Goal: Task Accomplishment & Management: Manage account settings

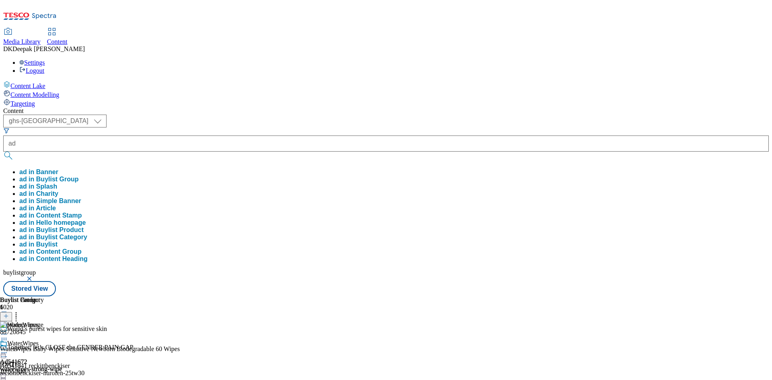
select select "ghs-[GEOGRAPHIC_DATA]"
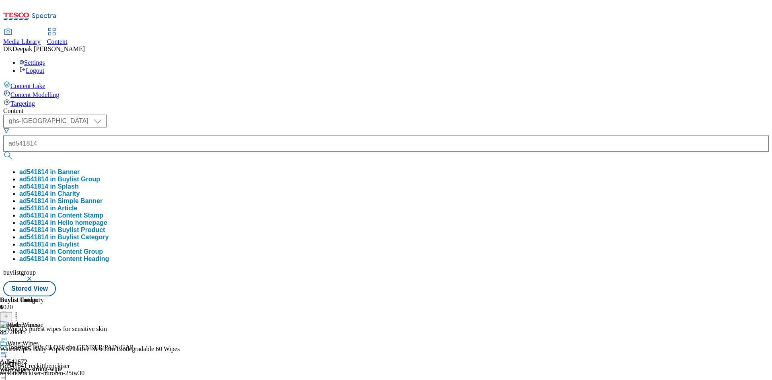
type input "ad541814"
click at [3, 152] on button "submit" at bounding box center [8, 156] width 11 height 8
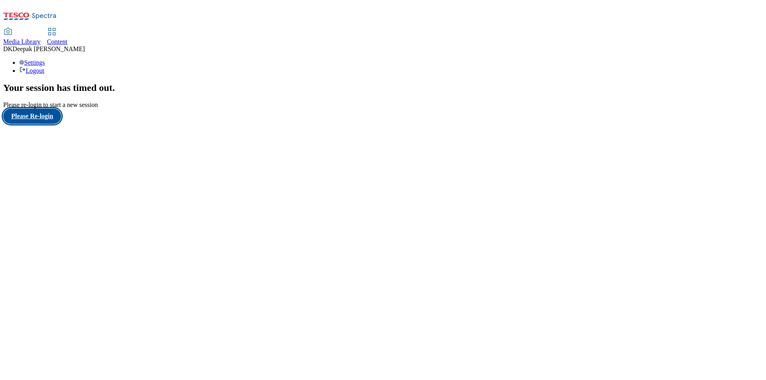
click at [47, 124] on button "Please Re-login" at bounding box center [32, 116] width 58 height 15
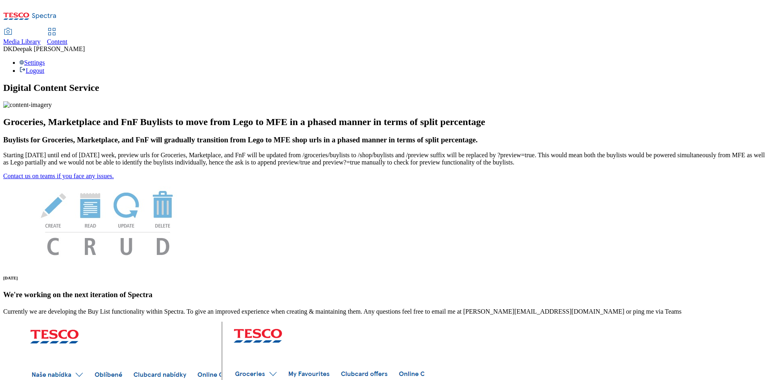
click at [57, 27] on icon at bounding box center [52, 32] width 10 height 10
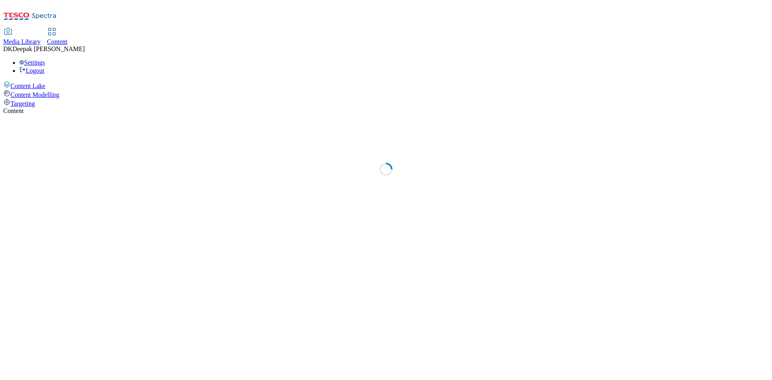
select select "ghs-[GEOGRAPHIC_DATA]"
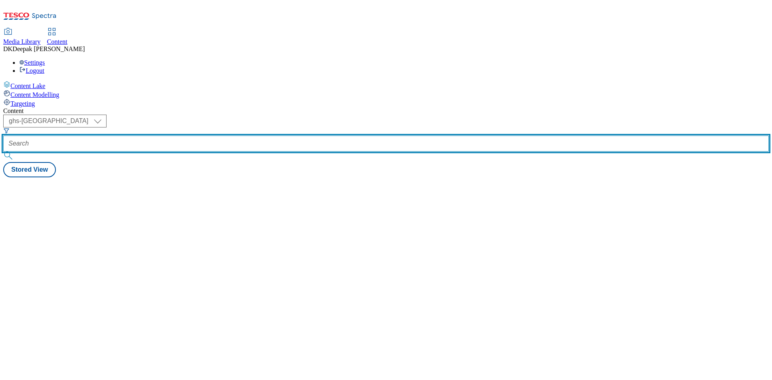
click at [201, 136] on input "text" at bounding box center [386, 144] width 766 height 16
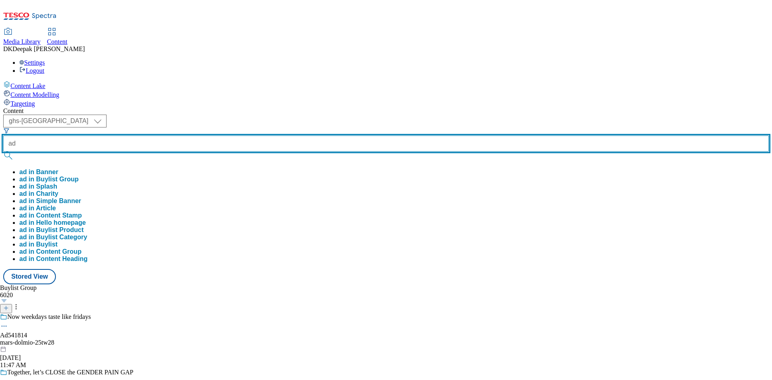
paste input "541814"
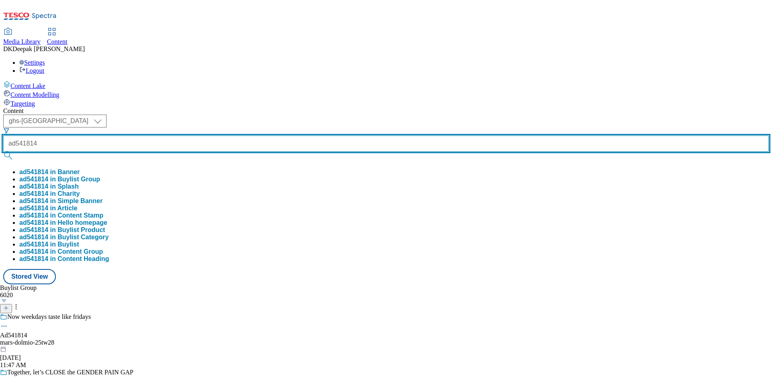
type input "ad541814"
click at [3, 152] on button "submit" at bounding box center [8, 156] width 11 height 8
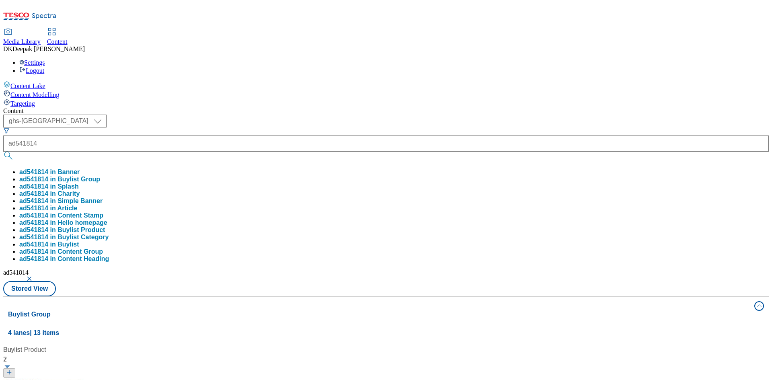
click at [52, 107] on div "Content Lake Content Modelling Targeting" at bounding box center [386, 94] width 766 height 27
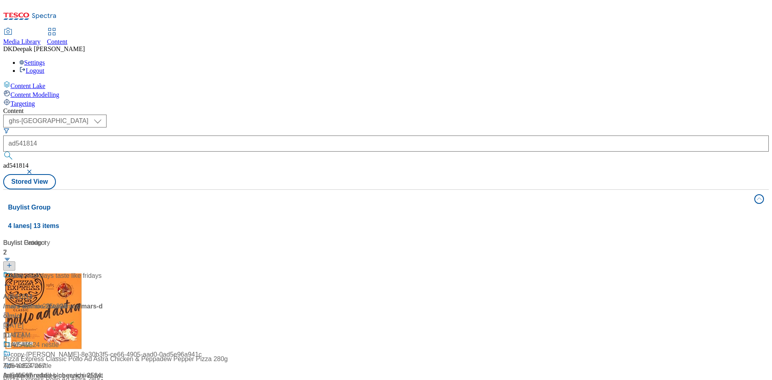
click at [104, 271] on div "Ad541814 / mars-dolmio-25tw28 / mars Aug 21, 2025 11:47 AM" at bounding box center [53, 305] width 101 height 69
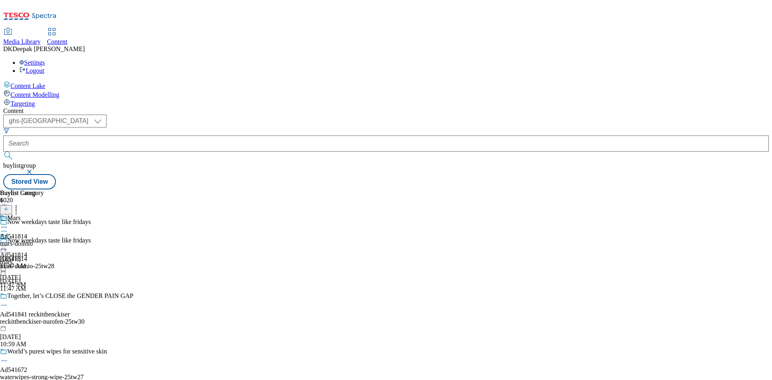
click at [8, 246] on icon at bounding box center [4, 250] width 8 height 8
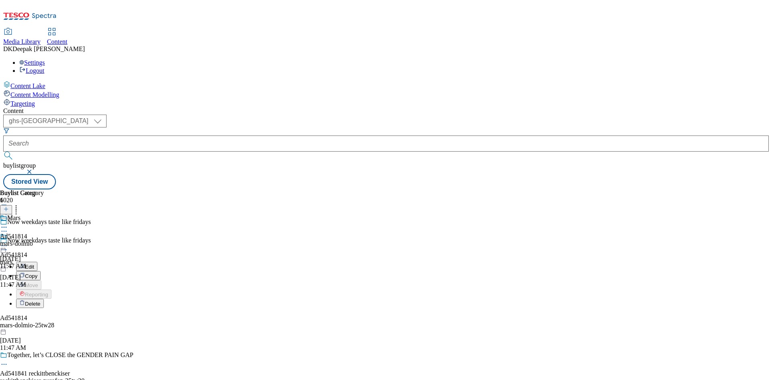
click at [37, 262] on button "Edit" at bounding box center [26, 266] width 21 height 9
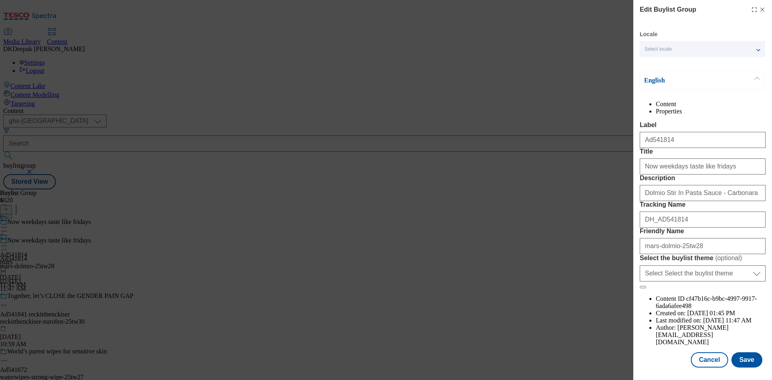
scroll to position [31, 0]
click at [707, 360] on button "Cancel" at bounding box center [709, 359] width 37 height 15
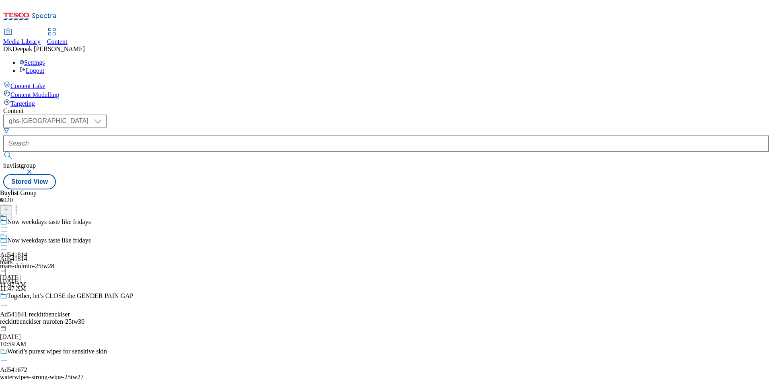
click at [27, 259] on div "mars" at bounding box center [13, 262] width 27 height 7
click at [8, 242] on icon at bounding box center [4, 246] width 8 height 8
click at [34, 260] on span "Edit" at bounding box center [29, 263] width 9 height 6
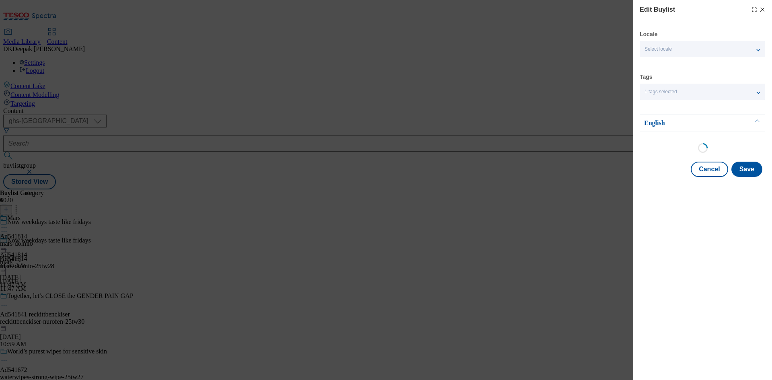
select select "tactical"
select select "supplier funded short term 1-3 weeks"
select select "dunnhumby"
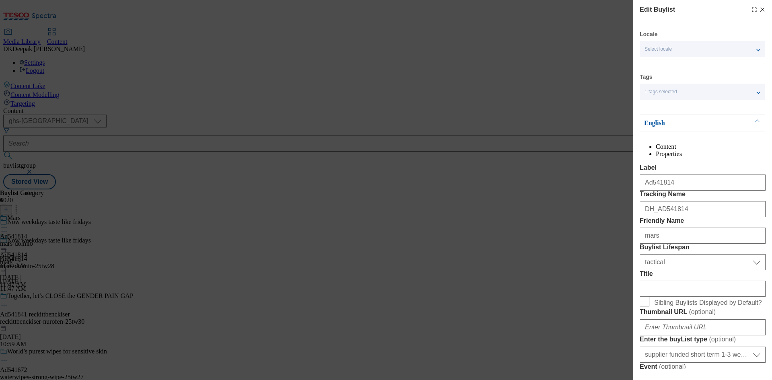
select select "Banner"
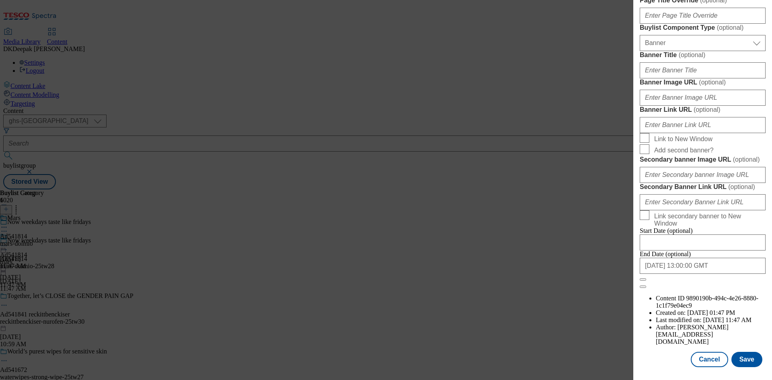
scroll to position [833, 0]
click at [704, 359] on button "Cancel" at bounding box center [709, 359] width 37 height 15
select select "tactical"
select select "supplier funded short term 1-3 weeks"
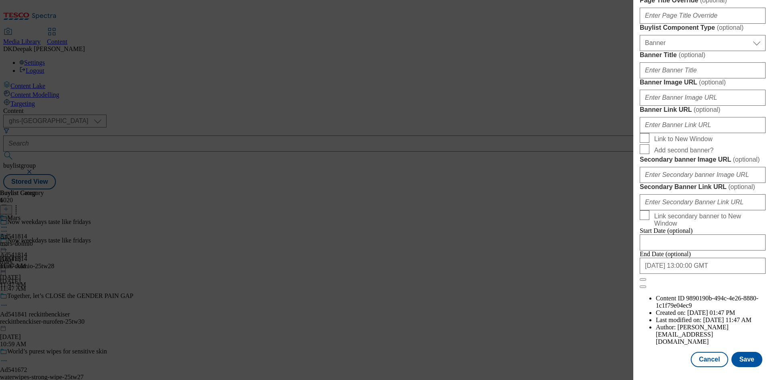
select select "dunnhumby"
select select "Banner"
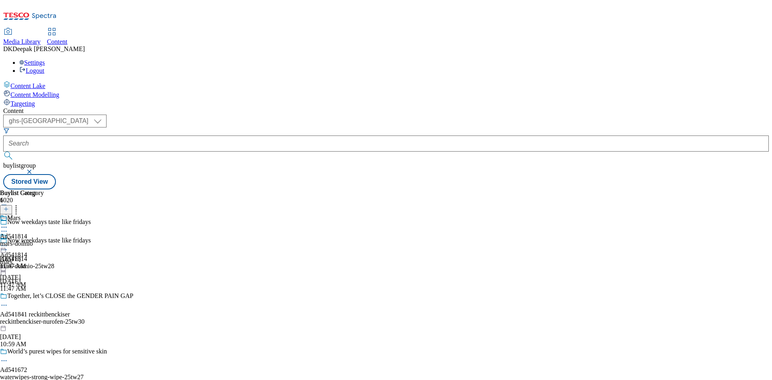
click at [44, 214] on div "Mars Ad541814 mars-dolmio Aug 21, 2025 11:47 AM" at bounding box center [22, 242] width 44 height 56
click at [8, 242] on icon at bounding box center [4, 246] width 8 height 8
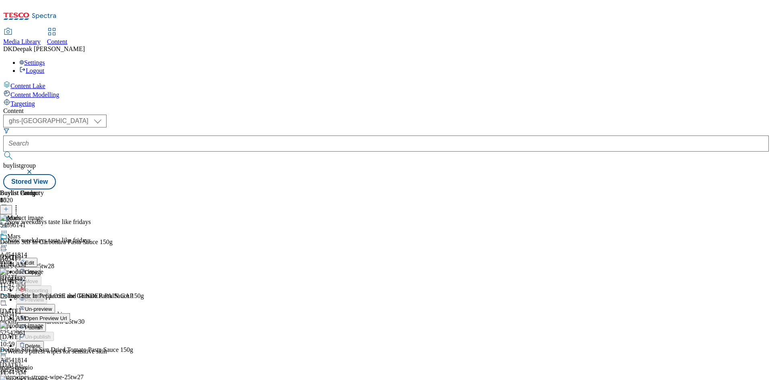
click at [67, 315] on span "Open Preview Url" at bounding box center [46, 318] width 42 height 6
click at [8, 242] on icon at bounding box center [4, 246] width 8 height 8
click at [37, 258] on button "Edit" at bounding box center [26, 262] width 21 height 9
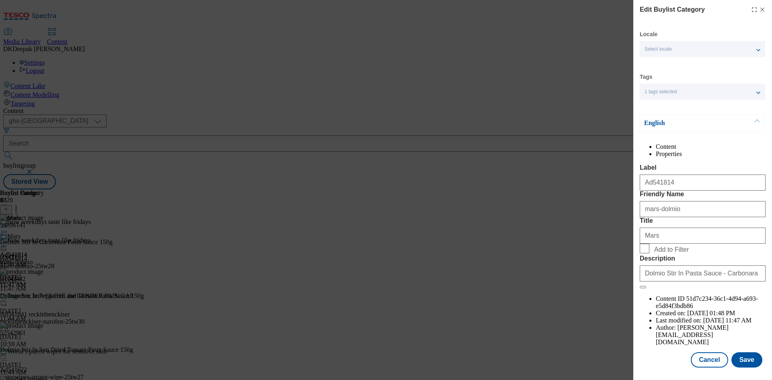
scroll to position [16, 0]
click at [708, 358] on button "Cancel" at bounding box center [709, 359] width 37 height 15
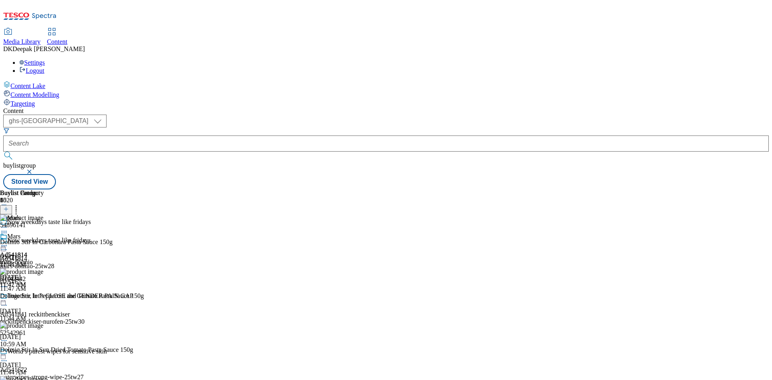
scroll to position [0, 0]
click at [8, 242] on icon at bounding box center [4, 246] width 8 height 8
click at [37, 258] on button "Edit" at bounding box center [26, 262] width 21 height 9
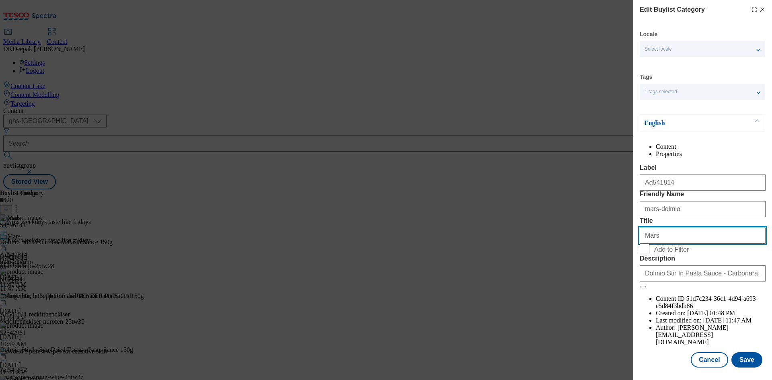
click at [500, 282] on div "Edit Buylist Category Locale Select locale English Welsh Tags 1 tags selected f…" at bounding box center [386, 190] width 772 height 380
paste input "Food"
type input "Mars Food"
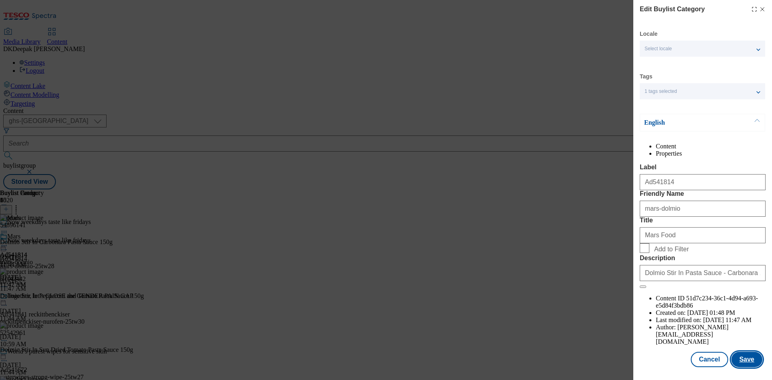
click at [745, 359] on button "Save" at bounding box center [747, 359] width 31 height 15
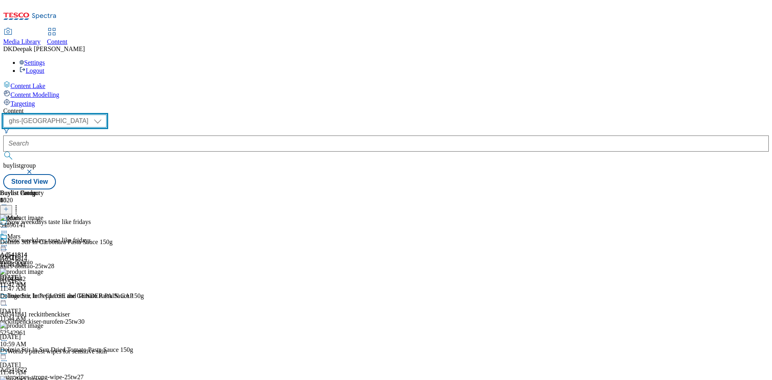
click at [107, 115] on select "ghs-roi ghs-uk" at bounding box center [54, 121] width 103 height 13
select select "ghs-roi"
click at [105, 115] on select "ghs-roi ghs-uk" at bounding box center [54, 121] width 103 height 13
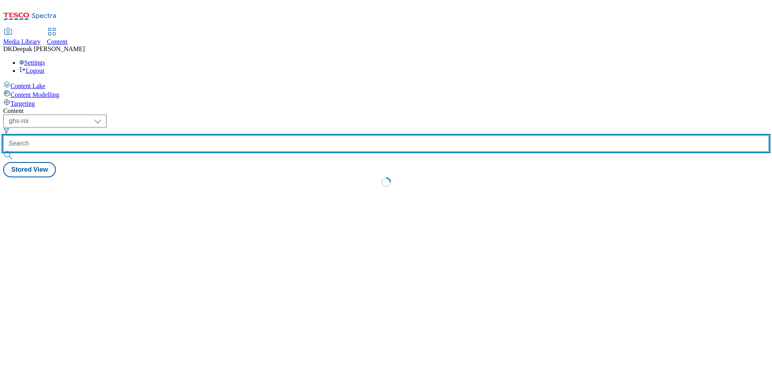
click at [194, 136] on input "text" at bounding box center [386, 144] width 766 height 16
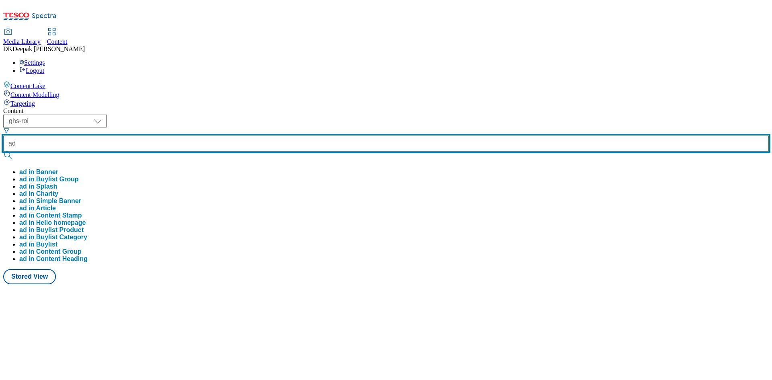
paste input "541942"
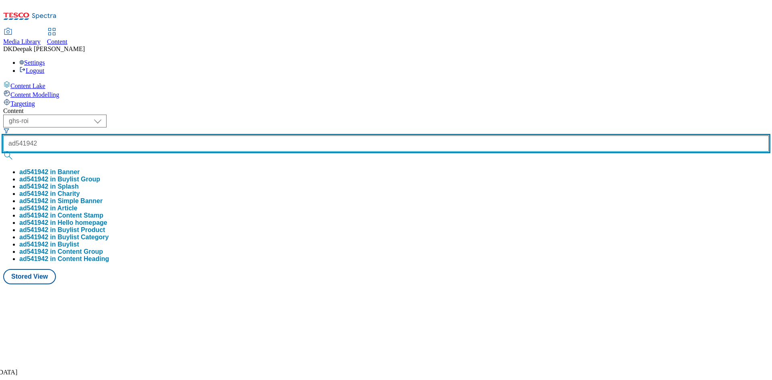
type input "ad541942"
click at [3, 152] on button "submit" at bounding box center [8, 156] width 11 height 8
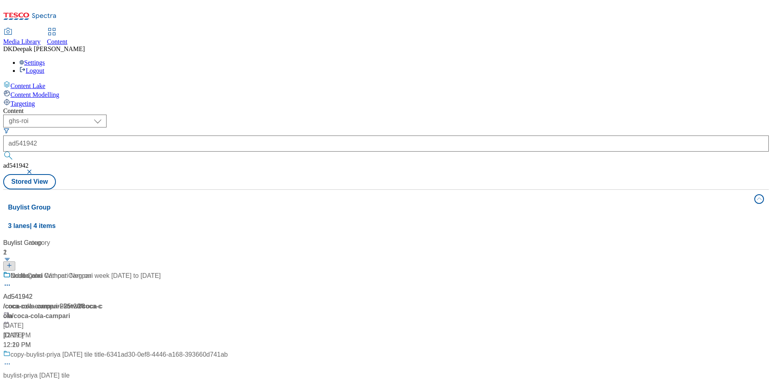
click at [268, 323] on div "Buylist Group 3 lanes | 4 items Buylist 2 No Negroni Without Campari Ad541942 /…" at bounding box center [386, 364] width 766 height 351
click at [204, 302] on div "/ coca-cola-campari-25tw28 / coca-cola" at bounding box center [115, 311] width 224 height 19
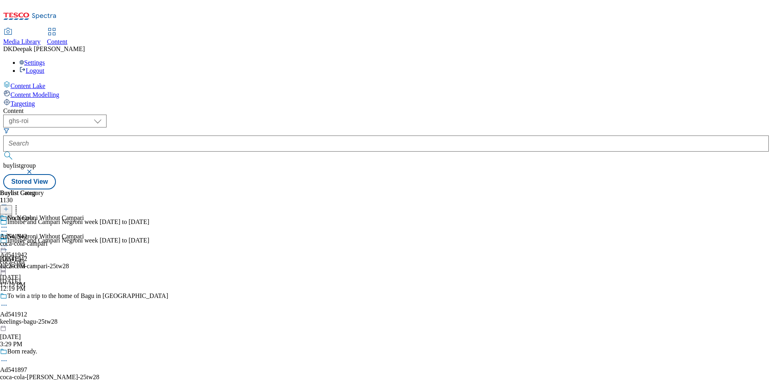
click at [8, 246] on icon at bounding box center [4, 250] width 8 height 8
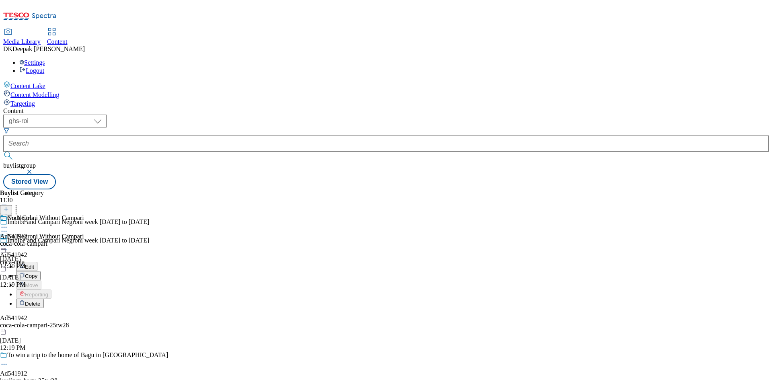
click at [37, 262] on button "Edit" at bounding box center [26, 266] width 21 height 9
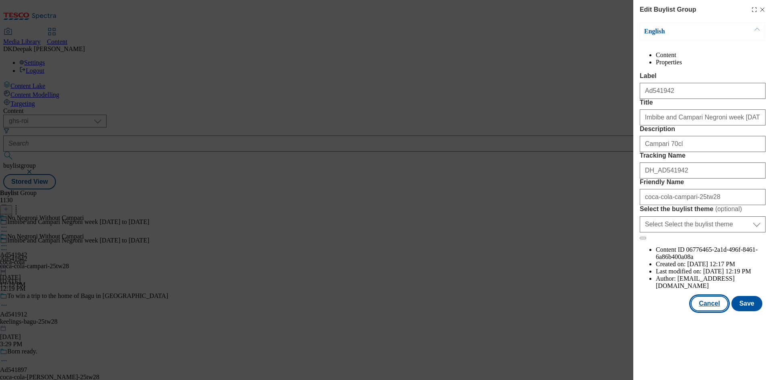
click at [714, 311] on button "Cancel" at bounding box center [709, 303] width 37 height 15
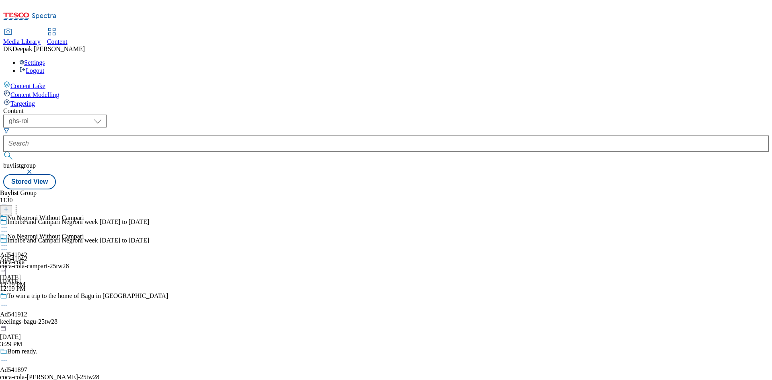
click at [84, 233] on div "No Negroni Without Campari Ad541942 coca-cola Aug 21, 2025 12:19 PM" at bounding box center [42, 261] width 84 height 56
click at [8, 242] on icon at bounding box center [4, 246] width 8 height 8
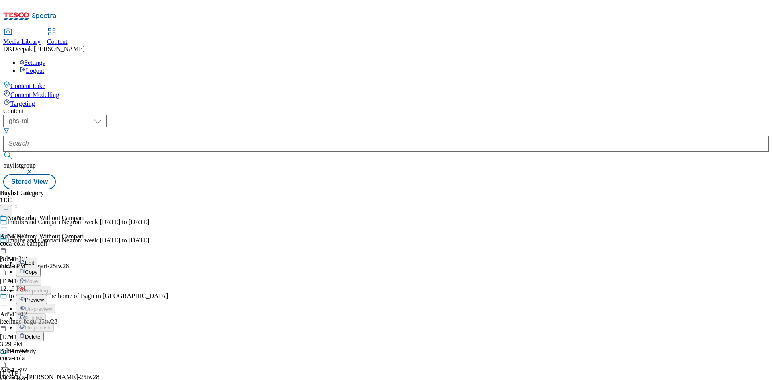
click at [37, 258] on button "Edit" at bounding box center [26, 262] width 21 height 9
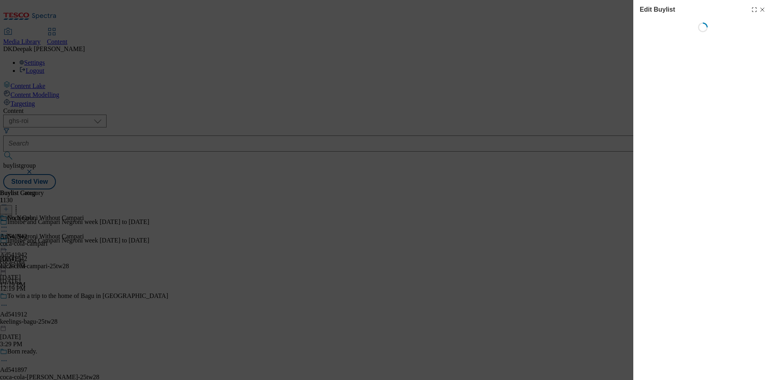
select select "tactical"
select select "supplier funded short term 1-3 weeks"
select select "Banner"
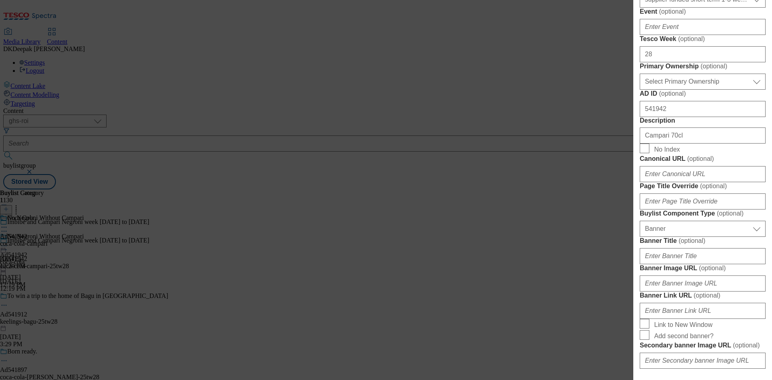
scroll to position [322, 0]
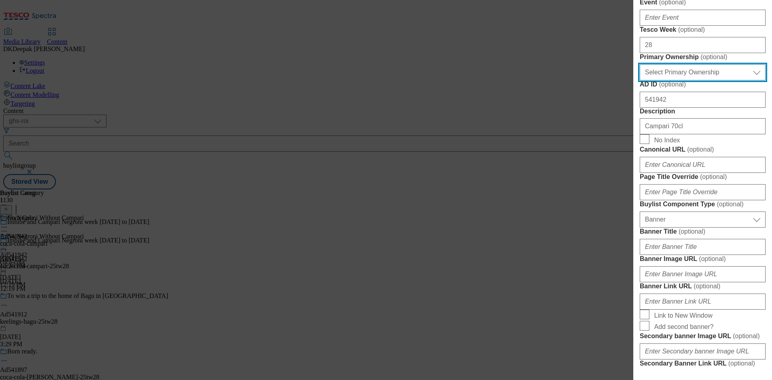
click at [699, 80] on select "Select Primary Ownership tesco dunnhumby" at bounding box center [703, 72] width 126 height 16
select select "dunnhumby"
click at [640, 80] on select "Select Primary Ownership tesco dunnhumby" at bounding box center [703, 72] width 126 height 16
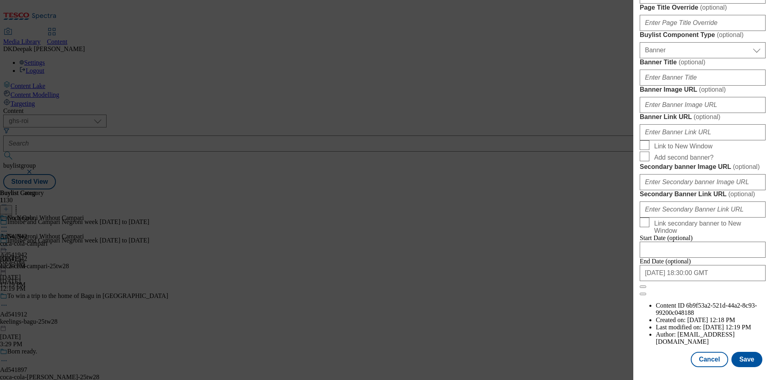
scroll to position [790, 0]
click at [746, 362] on button "Save" at bounding box center [747, 359] width 31 height 15
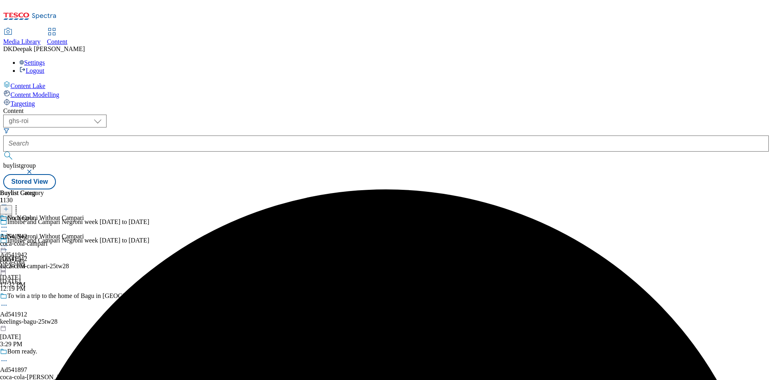
click at [47, 240] on div "coca-cola-campari" at bounding box center [23, 243] width 47 height 7
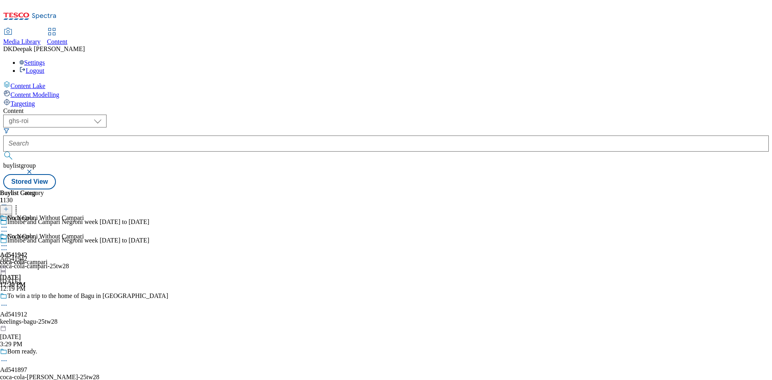
click at [8, 242] on icon at bounding box center [4, 246] width 8 height 8
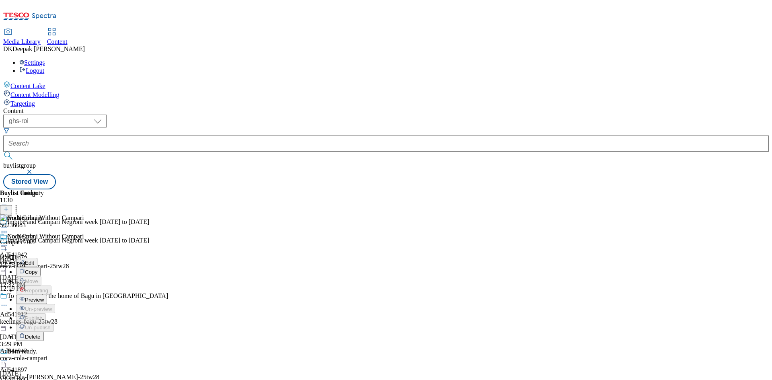
click at [37, 258] on button "Edit" at bounding box center [26, 262] width 21 height 9
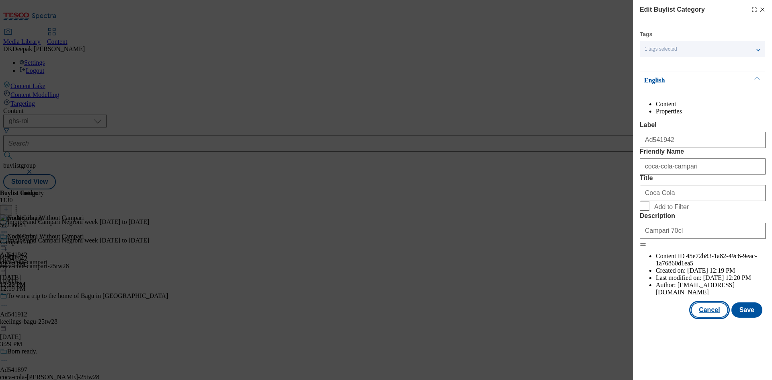
click at [711, 318] on button "Cancel" at bounding box center [709, 310] width 37 height 15
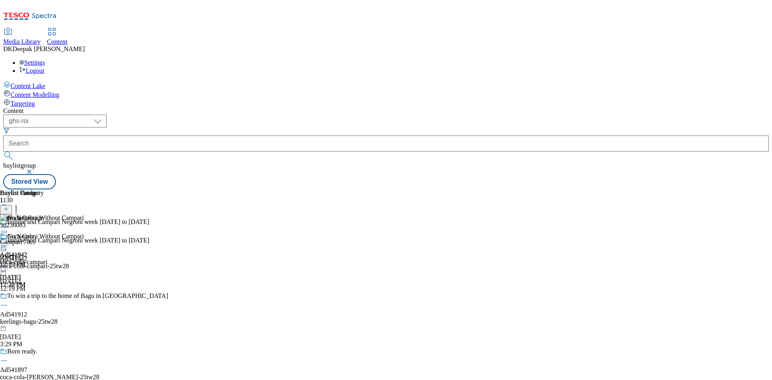
click at [8, 242] on icon at bounding box center [4, 246] width 8 height 8
click at [44, 297] on span "Preview" at bounding box center [34, 300] width 19 height 6
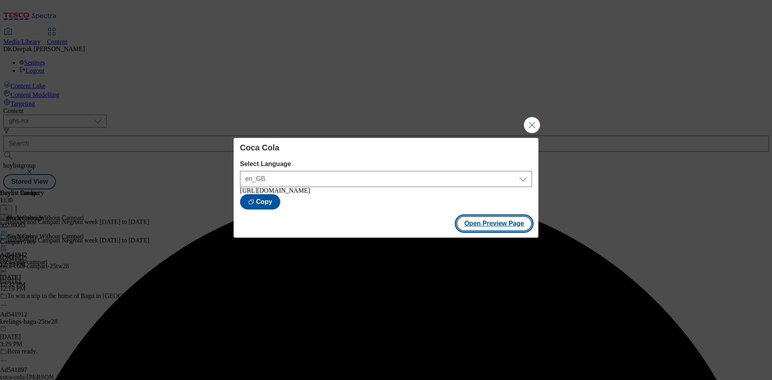
click at [509, 228] on button "Open Preview Page" at bounding box center [495, 223] width 76 height 15
